Goal: Register for event/course

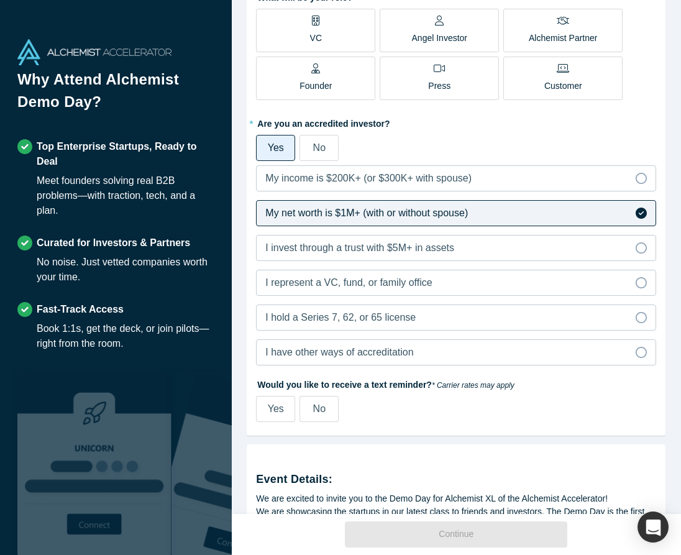
scroll to position [548, 0]
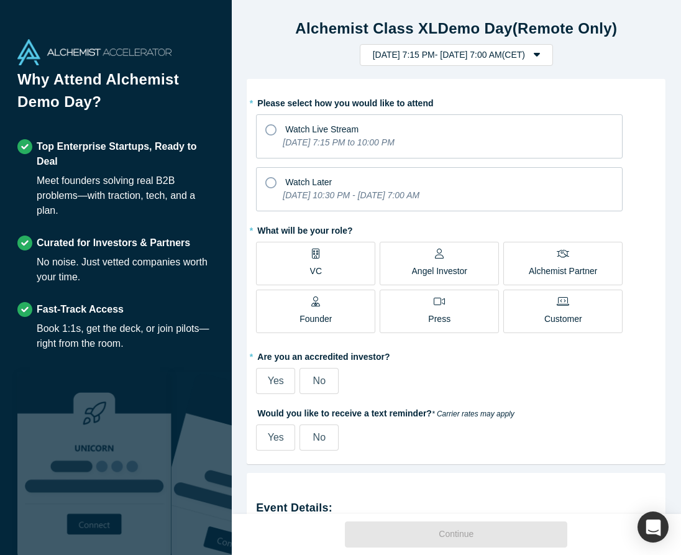
click at [279, 381] on span "Yes" at bounding box center [276, 380] width 16 height 11
click at [0, 0] on input "Yes" at bounding box center [0, 0] width 0 height 0
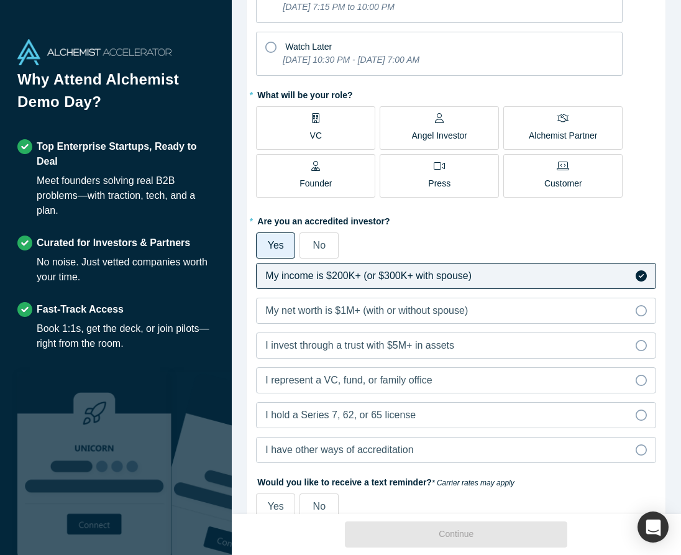
scroll to position [142, 0]
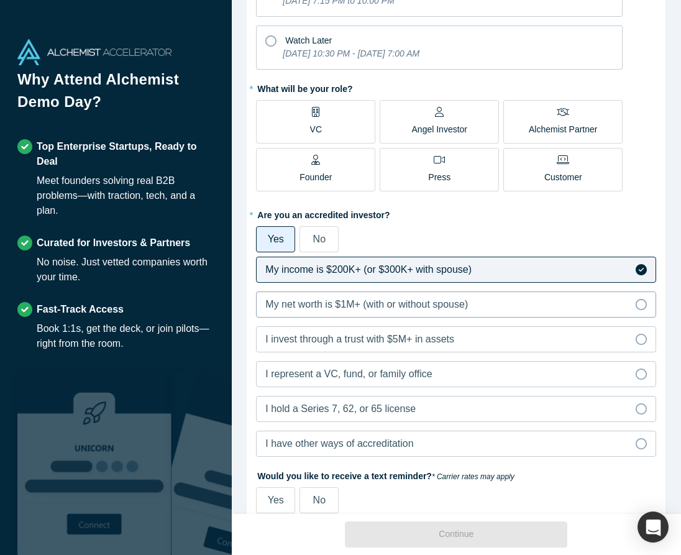
click at [384, 309] on span "My net worth is $1M+ (with or without spouse)" at bounding box center [366, 304] width 202 height 11
click at [0, 0] on input "My net worth is $1M+ (with or without spouse)" at bounding box center [0, 0] width 0 height 0
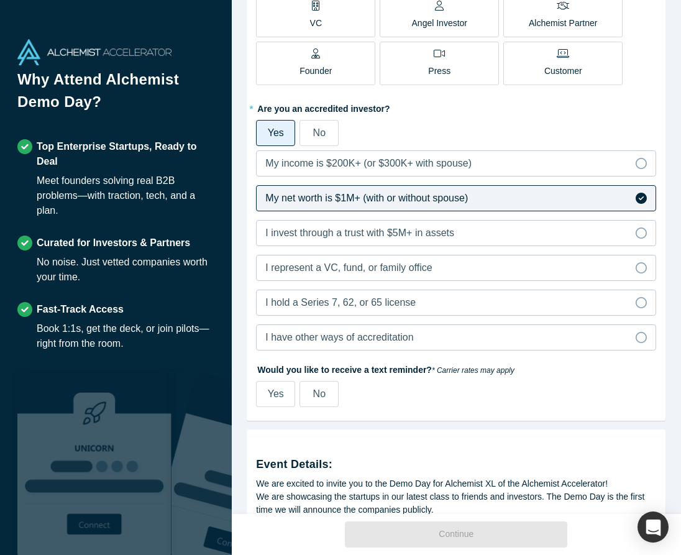
scroll to position [284, 0]
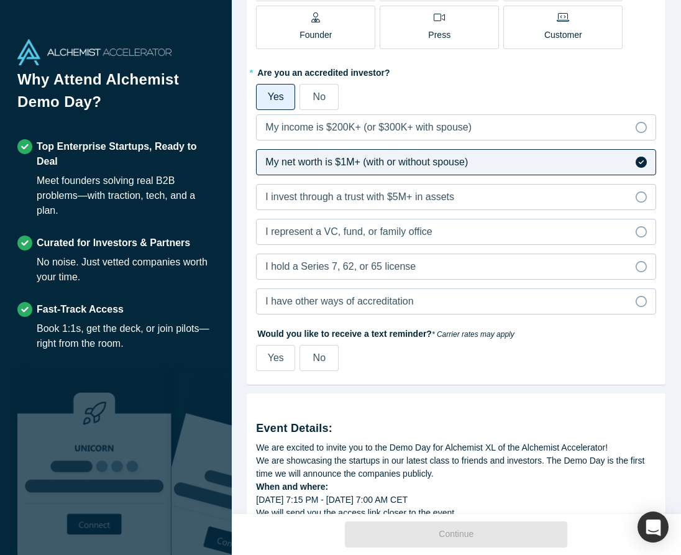
click at [273, 348] on label "Yes" at bounding box center [275, 358] width 39 height 26
click at [0, 0] on input "Yes" at bounding box center [0, 0] width 0 height 0
select select "US"
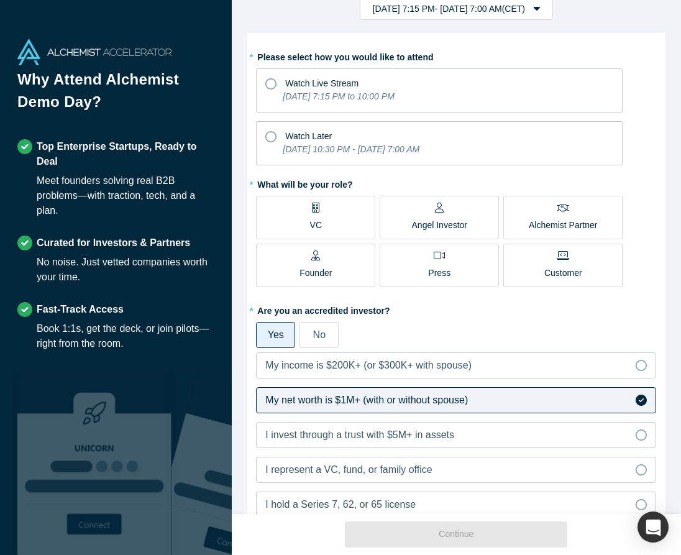
scroll to position [35, 0]
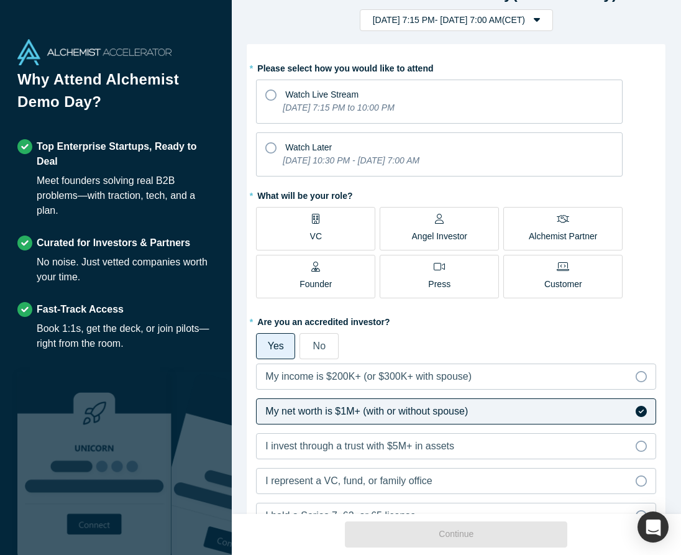
click at [438, 235] on p "Angel Investor" at bounding box center [440, 236] width 56 height 13
click at [0, 0] on input "Angel Investor" at bounding box center [0, 0] width 0 height 0
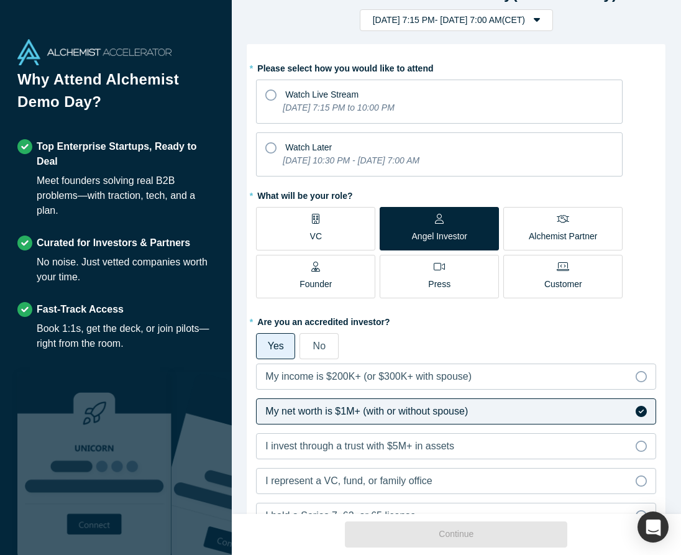
click at [306, 280] on p "Founder" at bounding box center [315, 284] width 32 height 13
click at [0, 0] on input "Founder" at bounding box center [0, 0] width 0 height 0
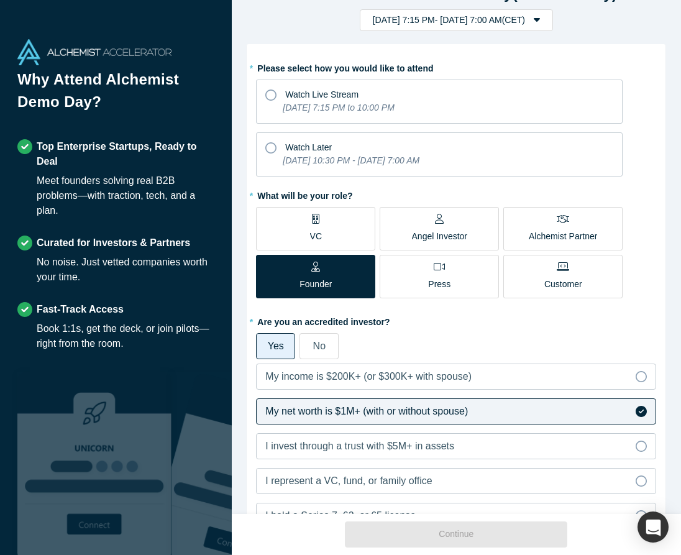
click at [412, 226] on div "Angel Investor" at bounding box center [440, 228] width 56 height 29
click at [0, 0] on input "Angel Investor" at bounding box center [0, 0] width 0 height 0
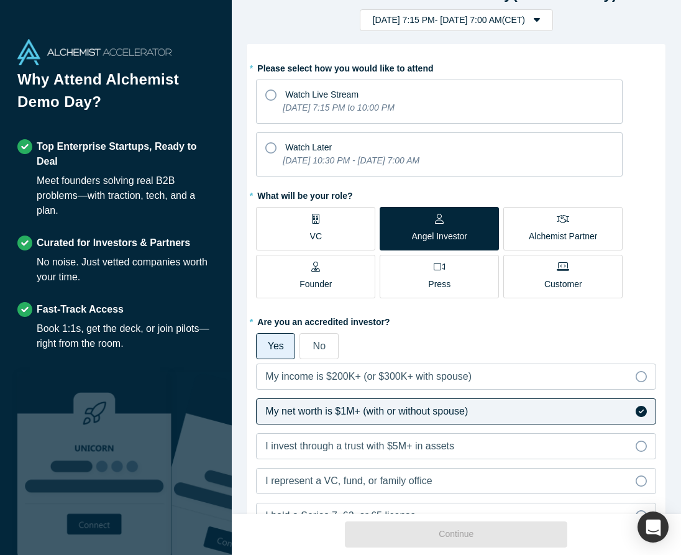
scroll to position [0, 0]
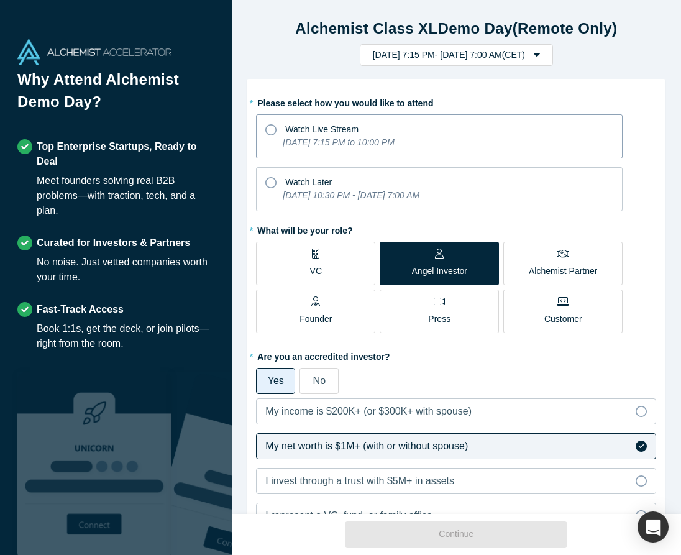
click at [273, 128] on icon at bounding box center [270, 129] width 11 height 11
click at [0, 0] on input "Watch Live Stream [DATE] 7:15 PM to 10:00 PM" at bounding box center [0, 0] width 0 height 0
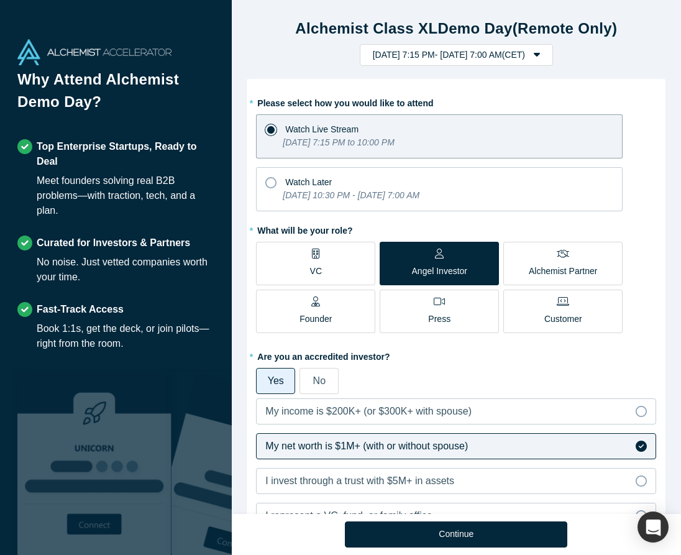
scroll to position [604, 0]
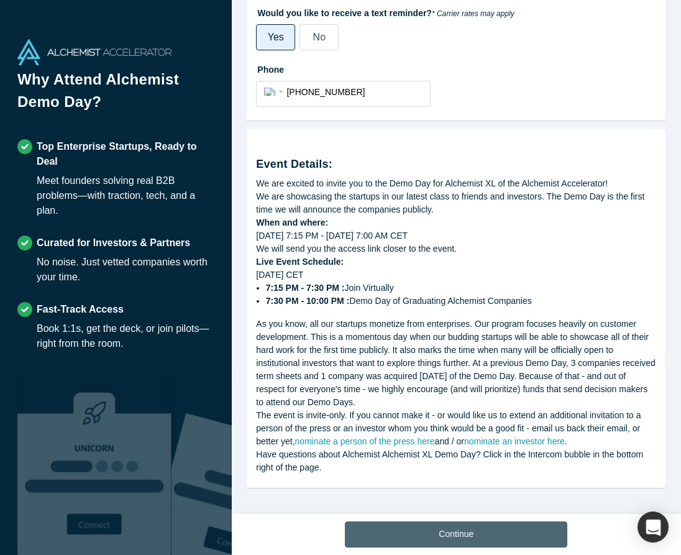
click at [399, 535] on button "Continue" at bounding box center [456, 534] width 222 height 26
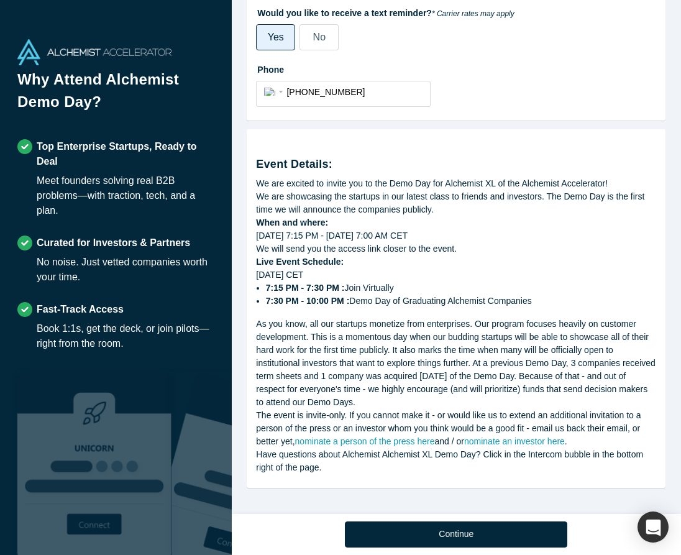
scroll to position [400, 0]
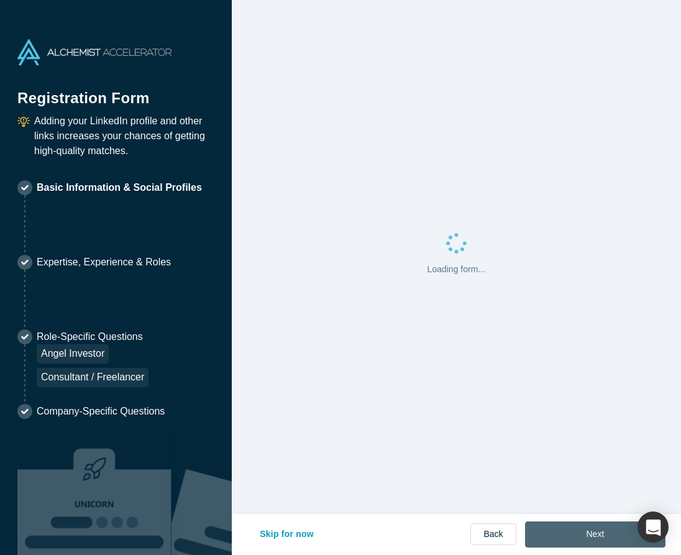
select select "US"
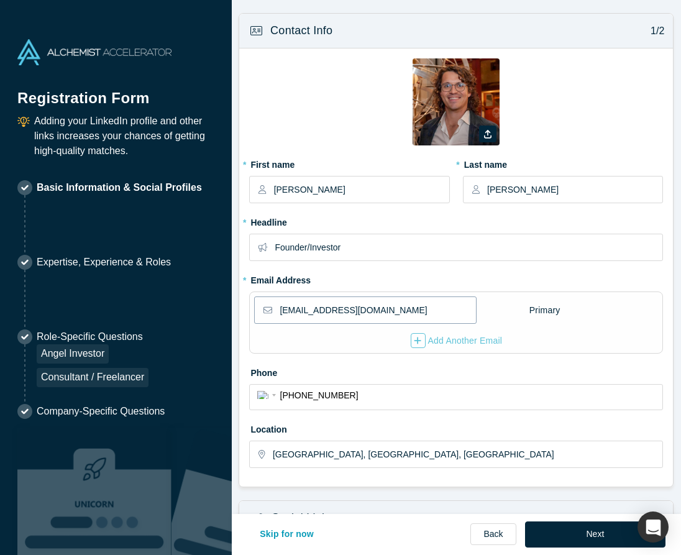
scroll to position [293, 0]
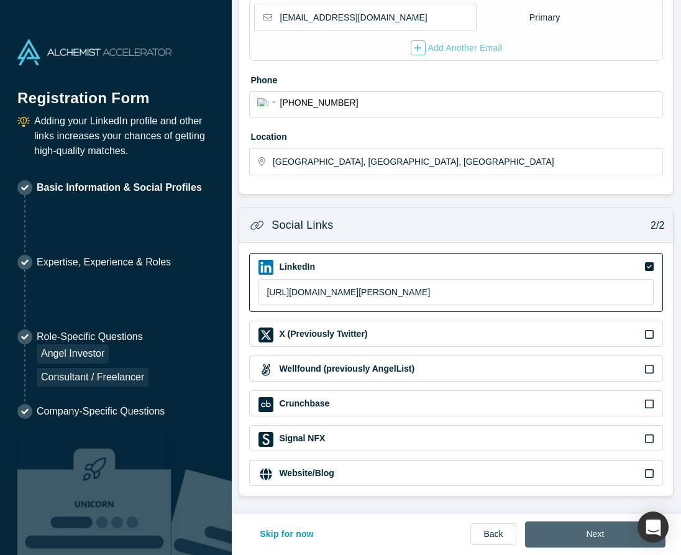
click at [570, 532] on button "Next" at bounding box center [595, 534] width 141 height 26
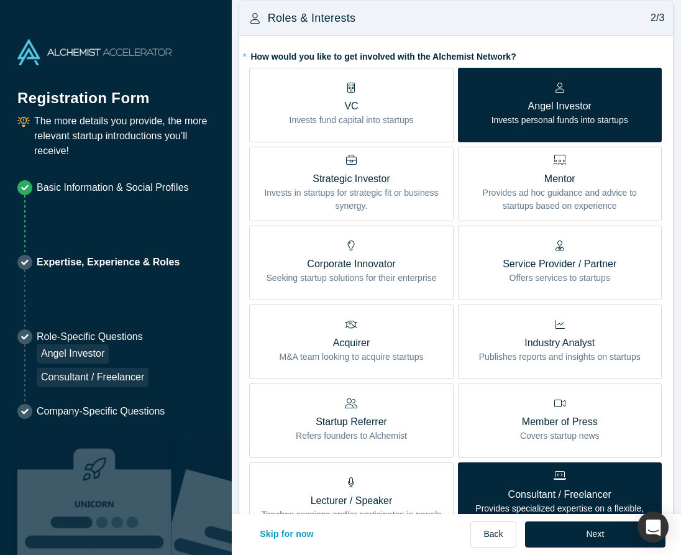
scroll to position [612, 0]
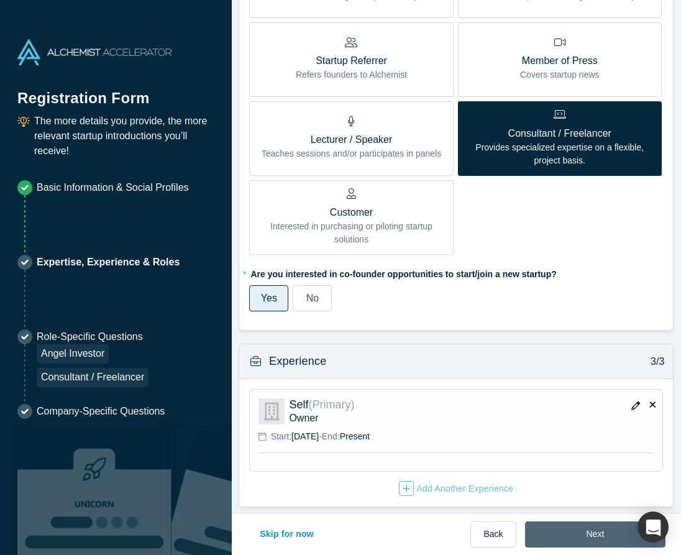
click at [568, 534] on button "Next" at bounding box center [595, 534] width 141 height 26
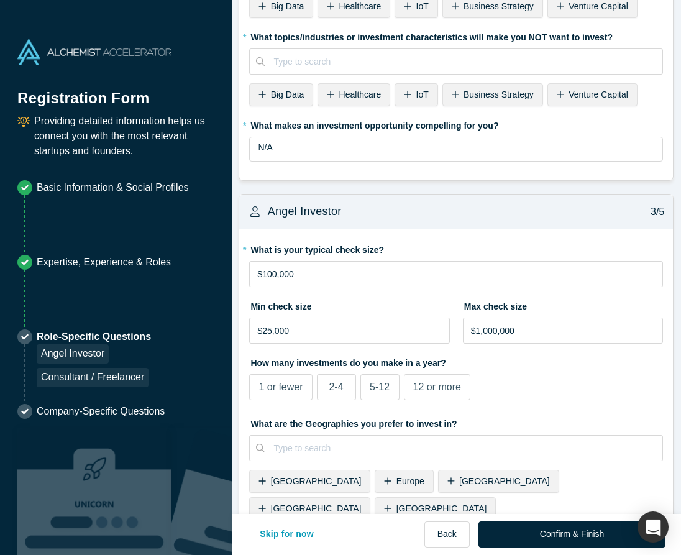
scroll to position [0, 0]
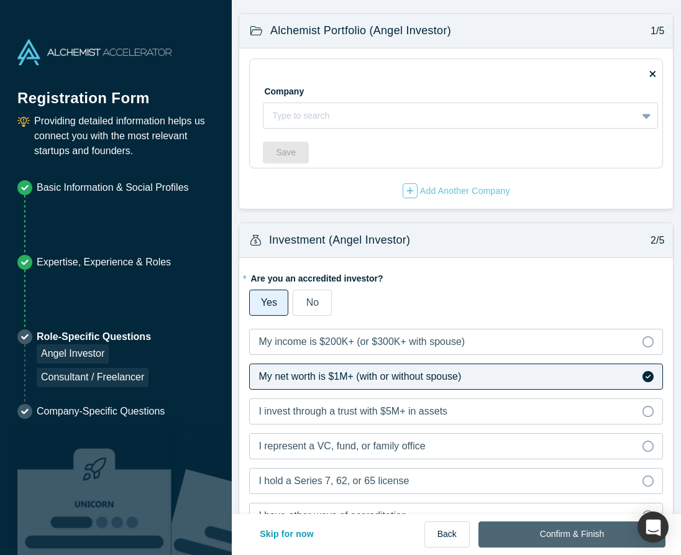
click at [579, 539] on button "Confirm & Finish" at bounding box center [571, 534] width 187 height 26
